Goal: Navigation & Orientation: Find specific page/section

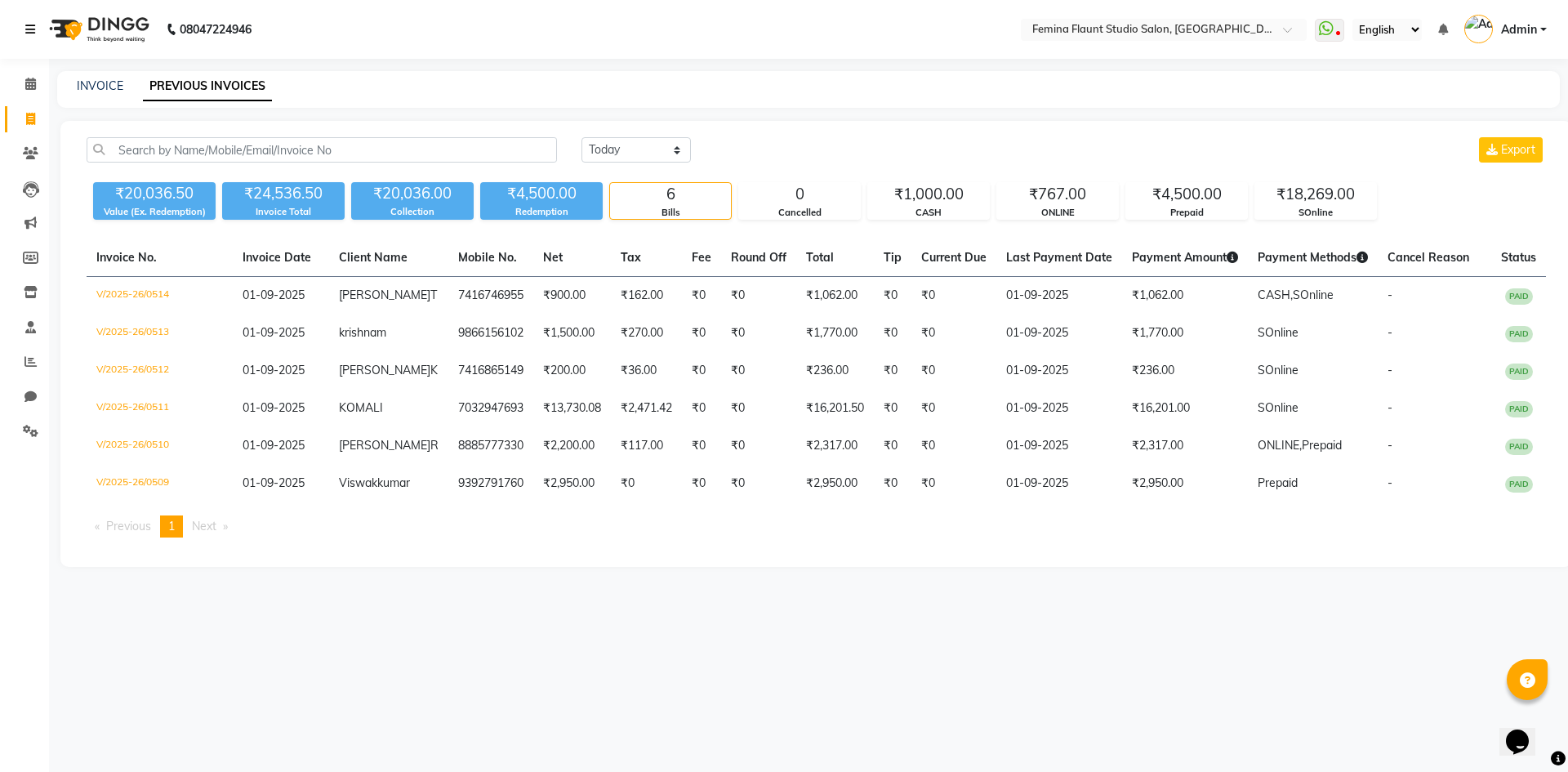
click at [41, 49] on link at bounding box center [33, 29] width 16 height 46
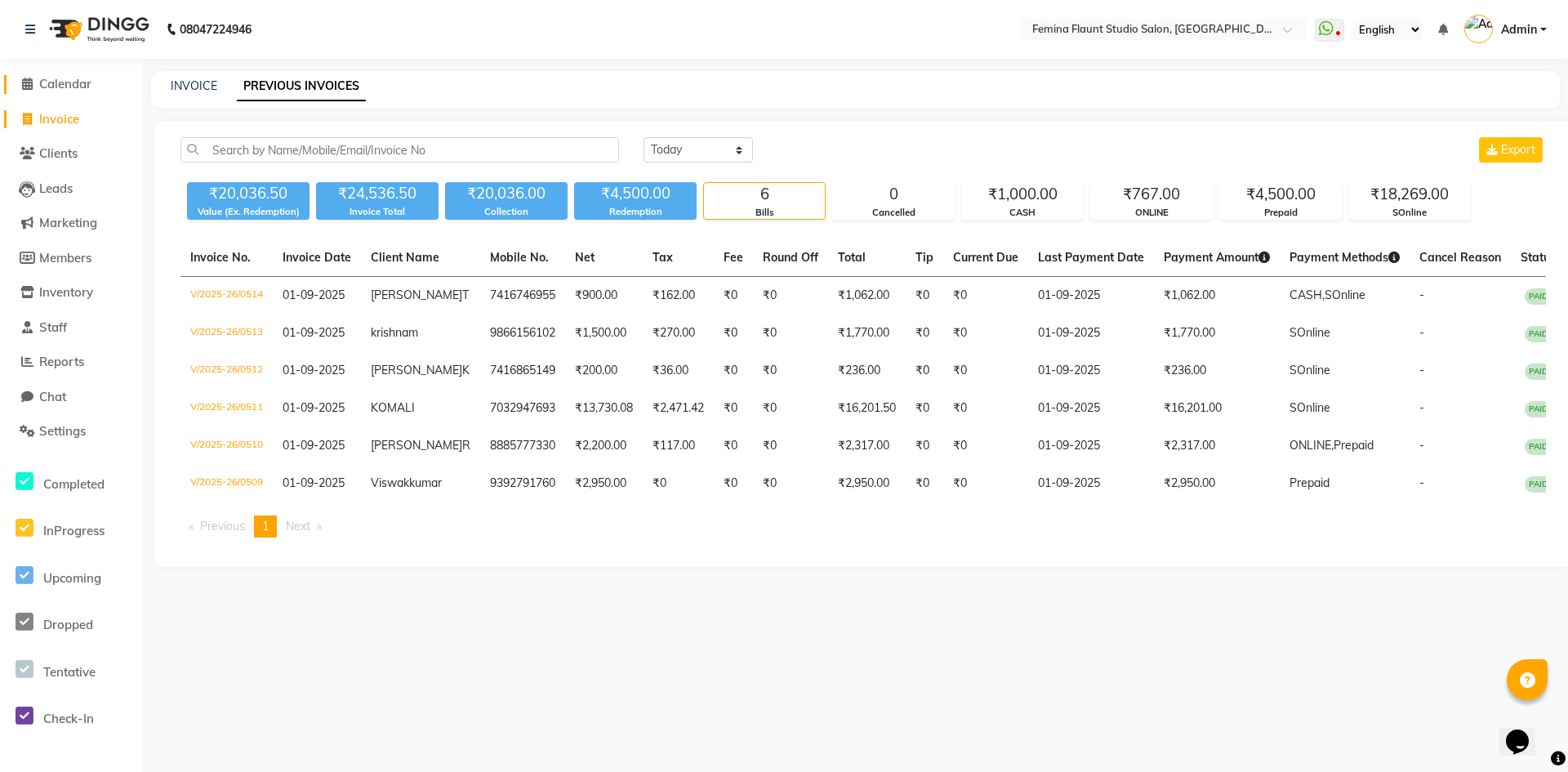
click at [78, 80] on span "Calendar" at bounding box center [65, 83] width 52 height 15
